Goal: Information Seeking & Learning: Learn about a topic

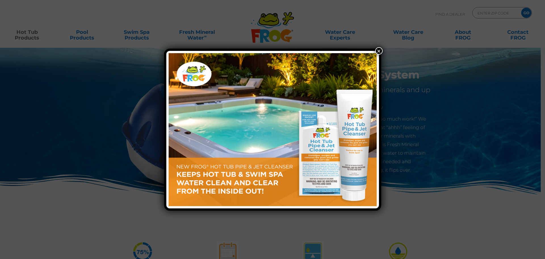
click at [379, 50] on button "×" at bounding box center [378, 50] width 7 height 7
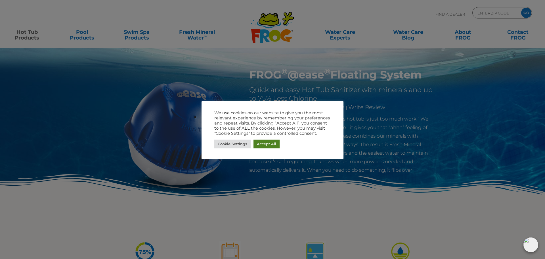
click at [260, 144] on link "Accept All" at bounding box center [267, 143] width 26 height 9
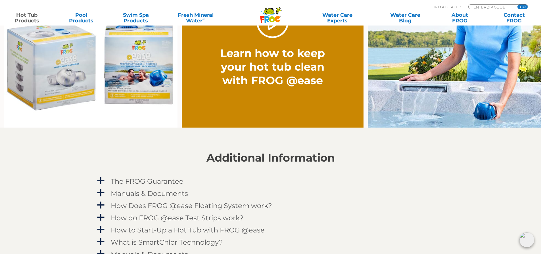
scroll to position [369, 0]
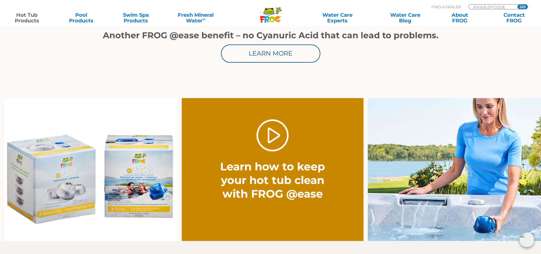
click at [158, 166] on img at bounding box center [90, 169] width 173 height 143
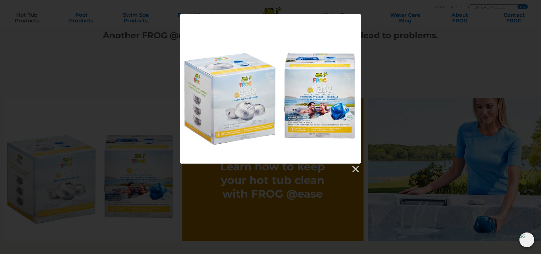
click at [379, 80] on div at bounding box center [270, 94] width 541 height 160
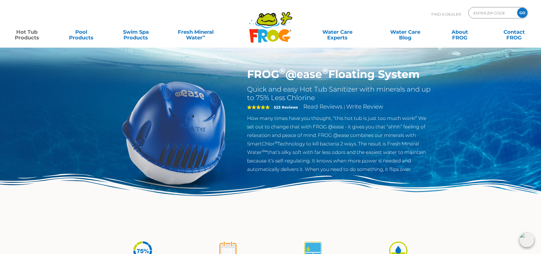
scroll to position [0, 0]
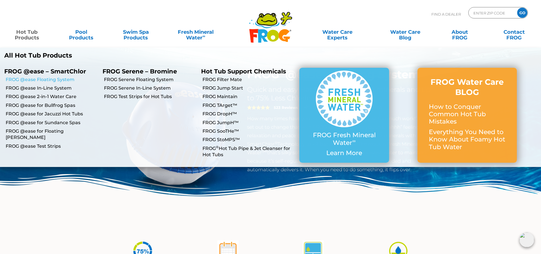
click at [30, 79] on link "FROG @ease Floating System" at bounding box center [52, 80] width 93 height 6
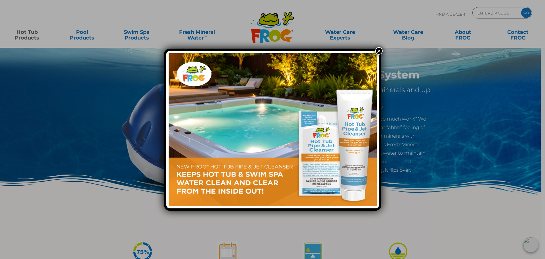
click at [69, 95] on div "×" at bounding box center [272, 129] width 545 height 259
click at [381, 51] on button "×" at bounding box center [378, 50] width 7 height 7
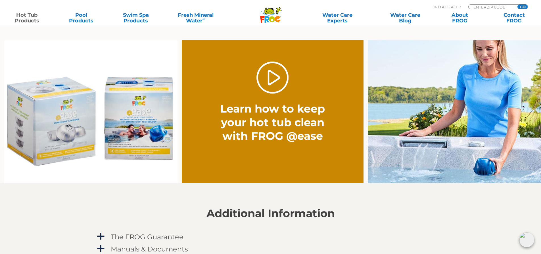
scroll to position [398, 0]
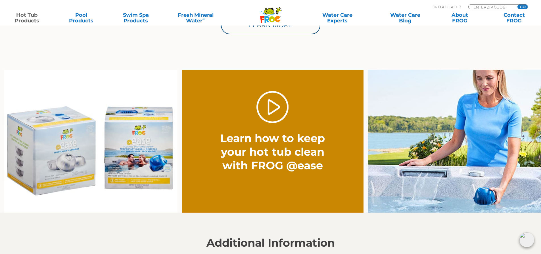
click at [141, 133] on img at bounding box center [90, 141] width 173 height 143
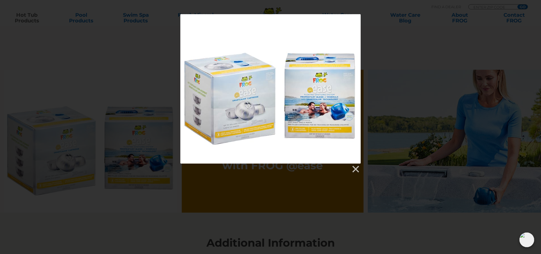
click at [343, 100] on div at bounding box center [270, 89] width 180 height 150
click at [356, 170] on link at bounding box center [355, 169] width 9 height 9
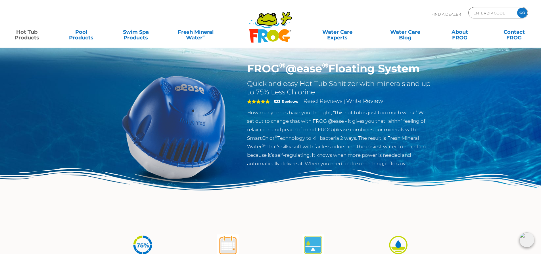
scroll to position [0, 0]
